Goal: Information Seeking & Learning: Learn about a topic

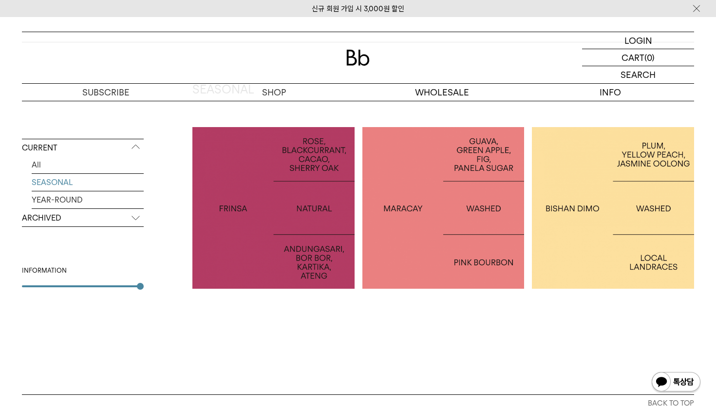
scroll to position [141, 0]
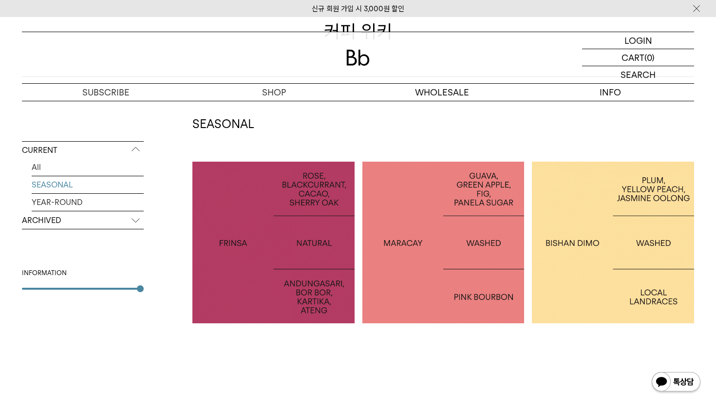
click at [125, 187] on link "SEASONAL" at bounding box center [88, 184] width 112 height 17
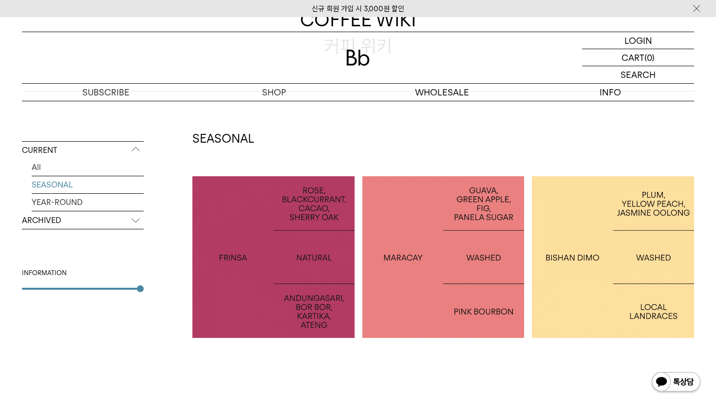
scroll to position [225, 0]
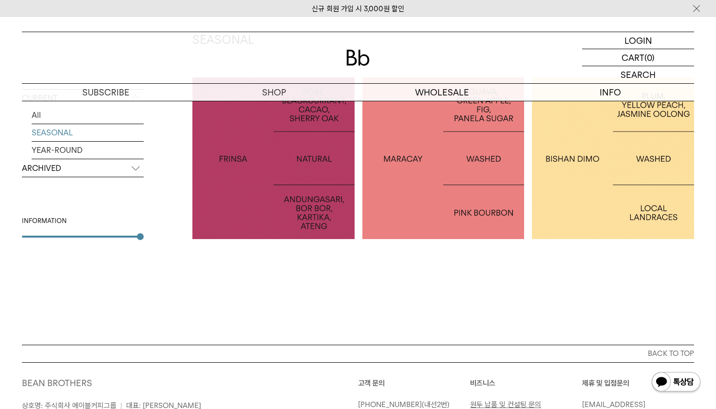
click at [135, 173] on p "ARCHIVED" at bounding box center [83, 169] width 122 height 18
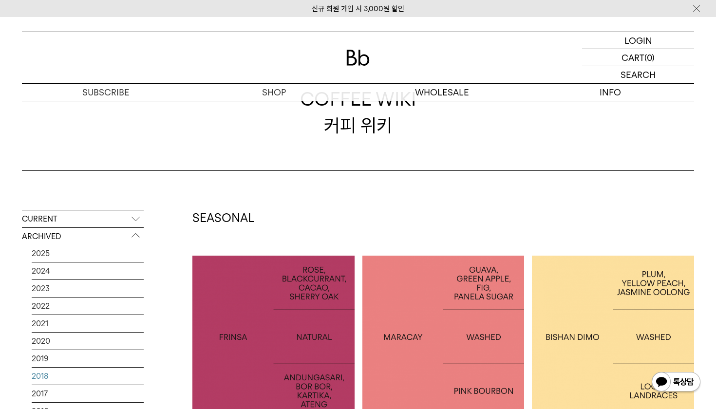
scroll to position [0, 0]
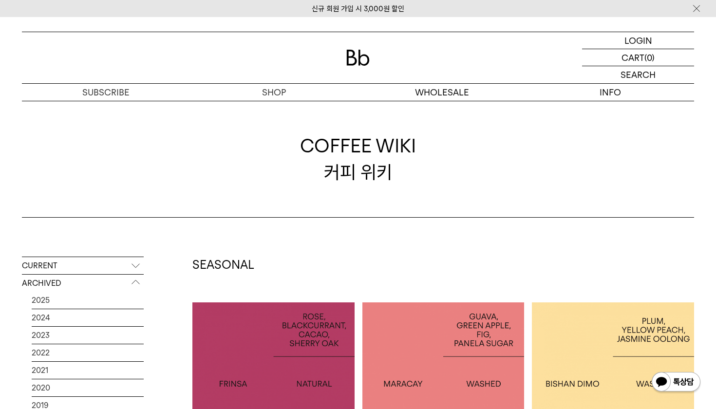
click at [68, 290] on p "ARCHIVED" at bounding box center [83, 284] width 122 height 18
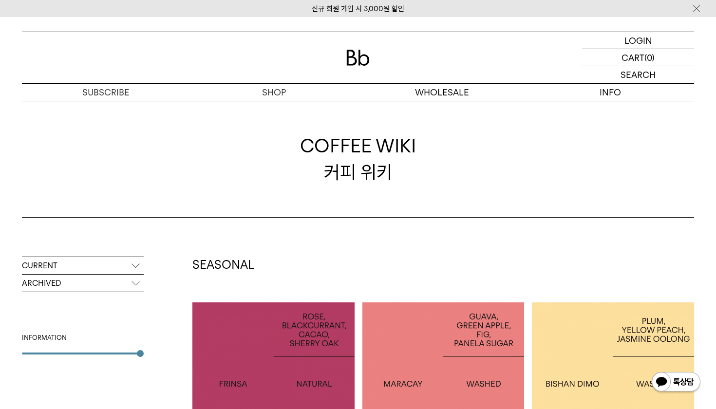
click at [67, 302] on div "CURRENT All SEASONAL YEAR-ROUND ARCHIVED 2025 2024 2023 2022 2021 2020 2019 201…" at bounding box center [83, 306] width 122 height 98
click at [73, 287] on p "ARCHIVED" at bounding box center [83, 284] width 122 height 18
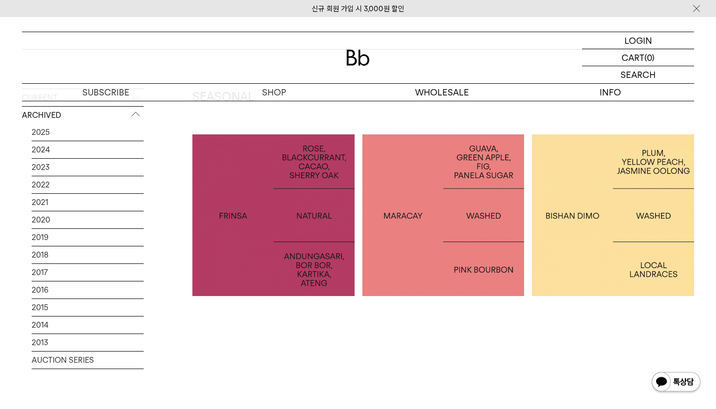
scroll to position [167, 0]
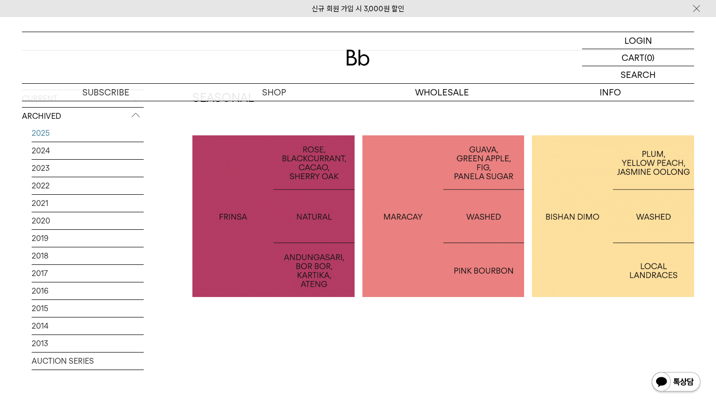
click at [47, 131] on link "2025" at bounding box center [88, 133] width 112 height 17
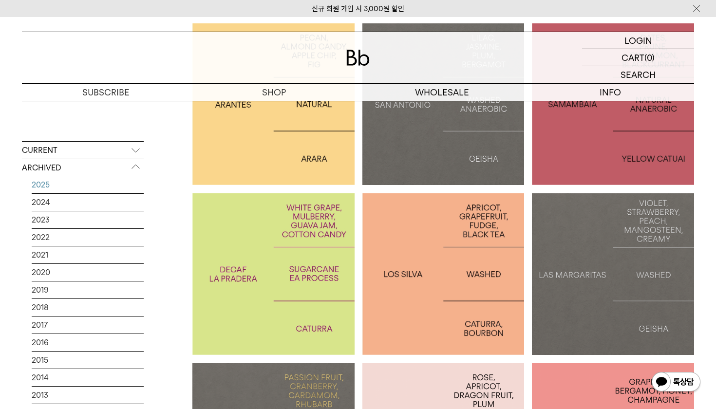
scroll to position [280, 0]
click at [423, 297] on div at bounding box center [443, 274] width 162 height 162
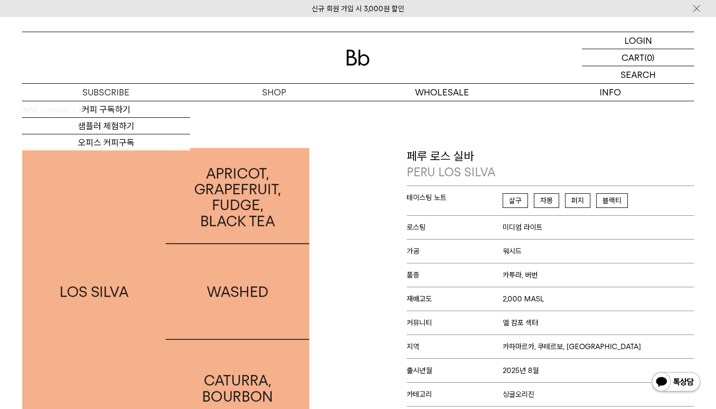
scroll to position [0, 0]
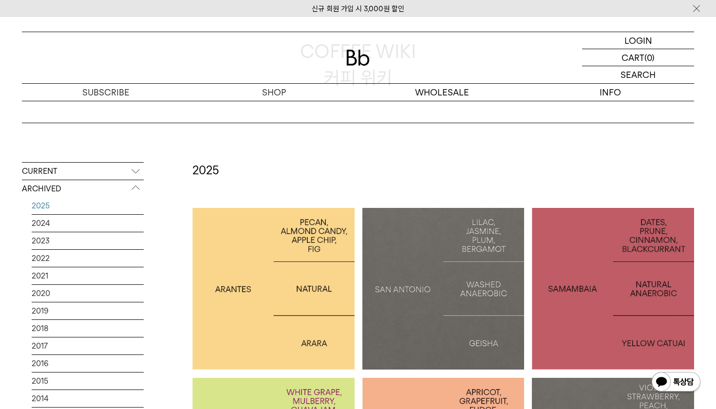
scroll to position [139, 0]
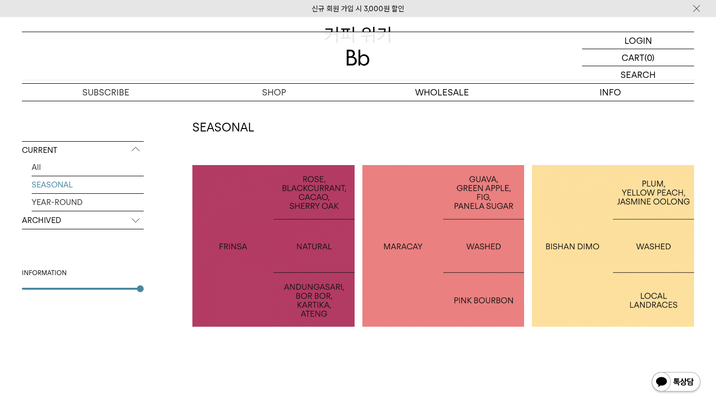
click at [629, 287] on div at bounding box center [613, 246] width 162 height 162
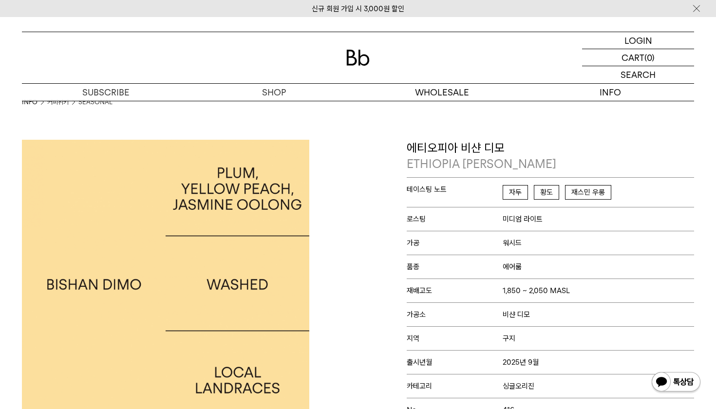
scroll to position [9, 0]
